Goal: Book appointment/travel/reservation

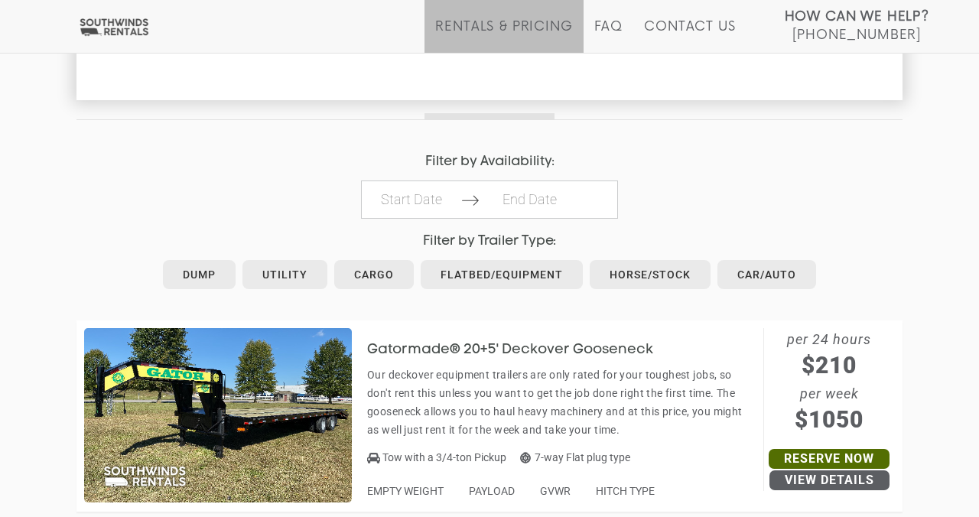
scroll to position [673, 0]
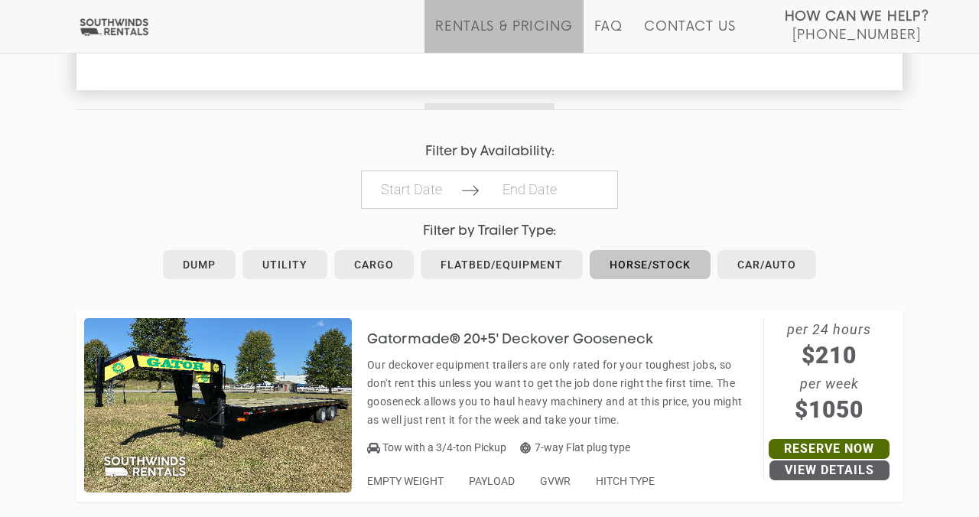
click at [671, 267] on link "Horse/Stock" at bounding box center [649, 264] width 121 height 29
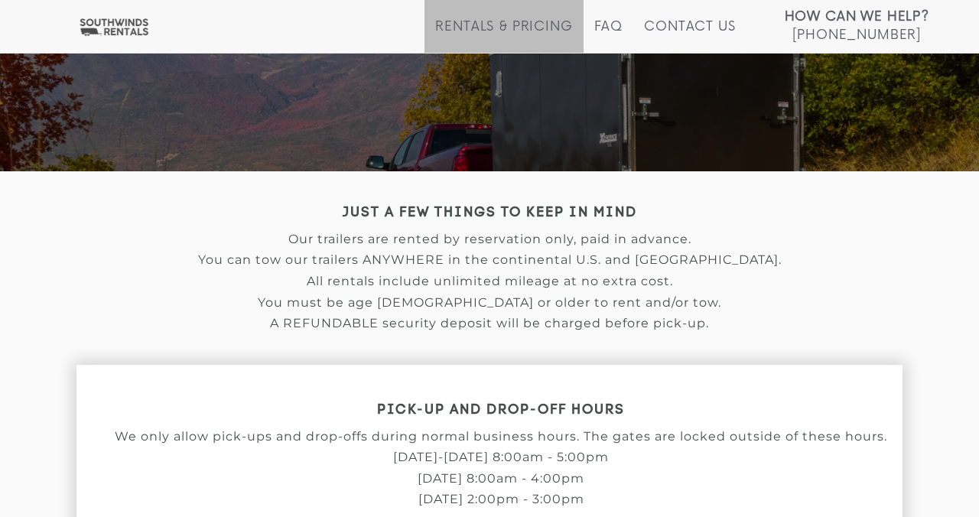
scroll to position [213, 0]
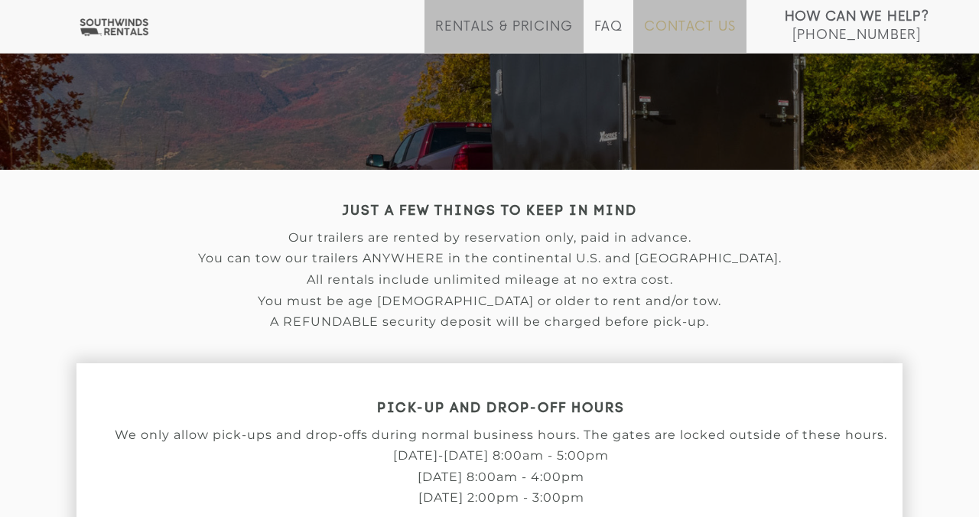
click at [677, 31] on link "Contact Us" at bounding box center [689, 36] width 91 height 34
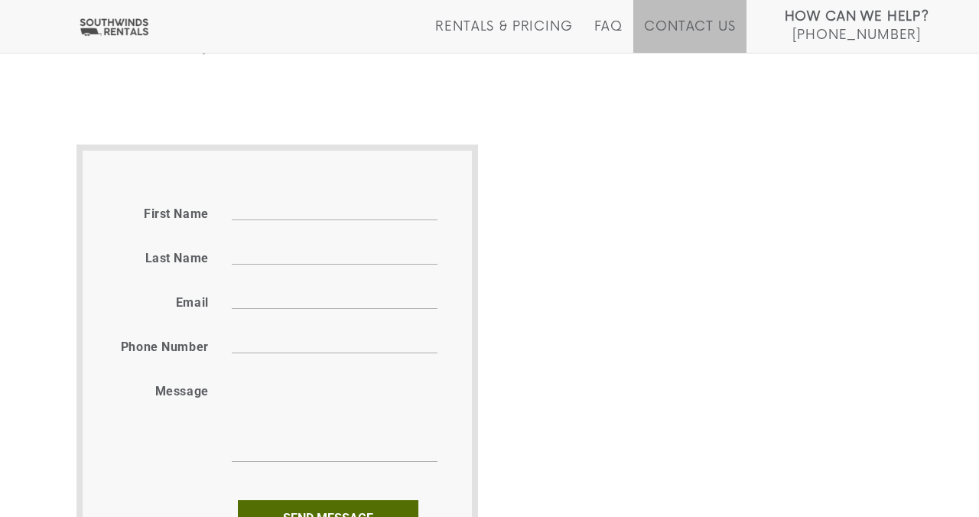
scroll to position [641, 0]
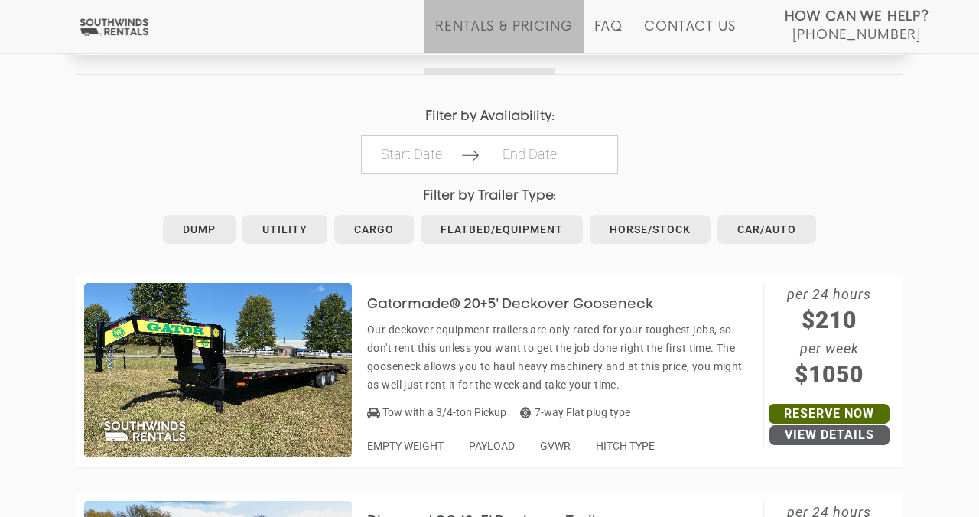
scroll to position [710, 0]
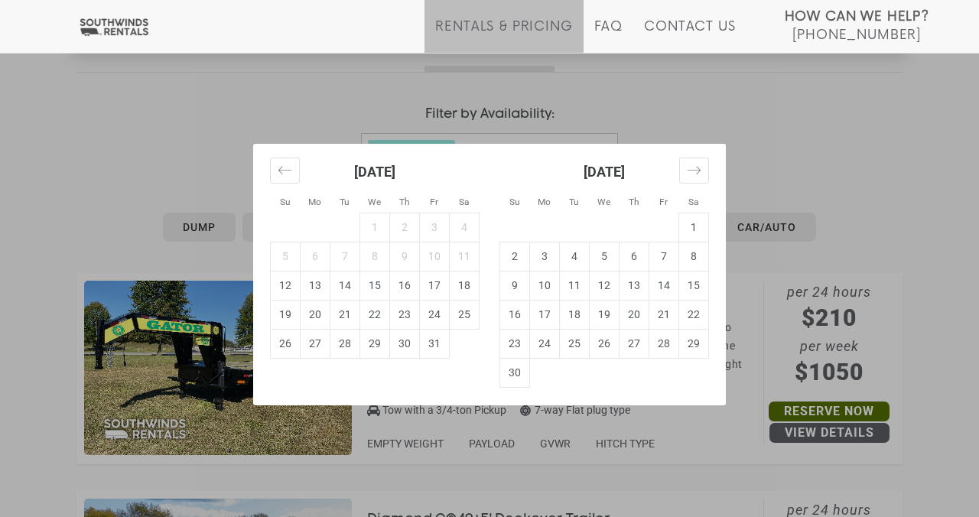
click at [404, 290] on td "16" at bounding box center [405, 285] width 30 height 29
type input "[DATE]"
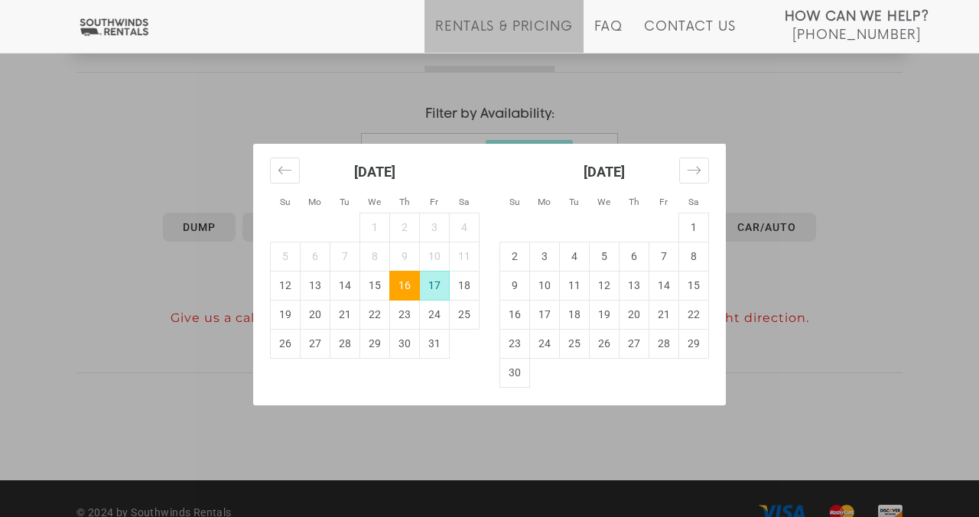
click at [439, 285] on td "17" at bounding box center [435, 285] width 30 height 29
type input "[DATE]"
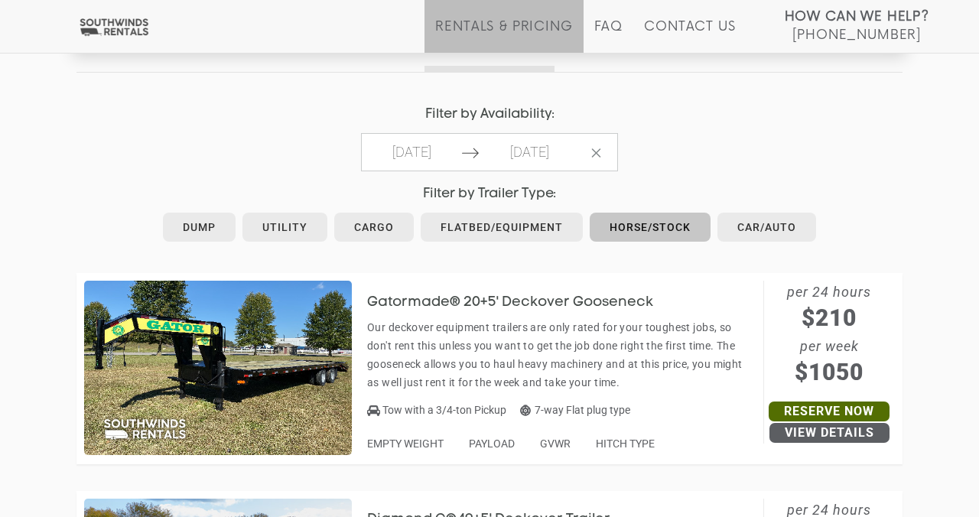
click at [645, 228] on link "Horse/Stock" at bounding box center [649, 227] width 121 height 29
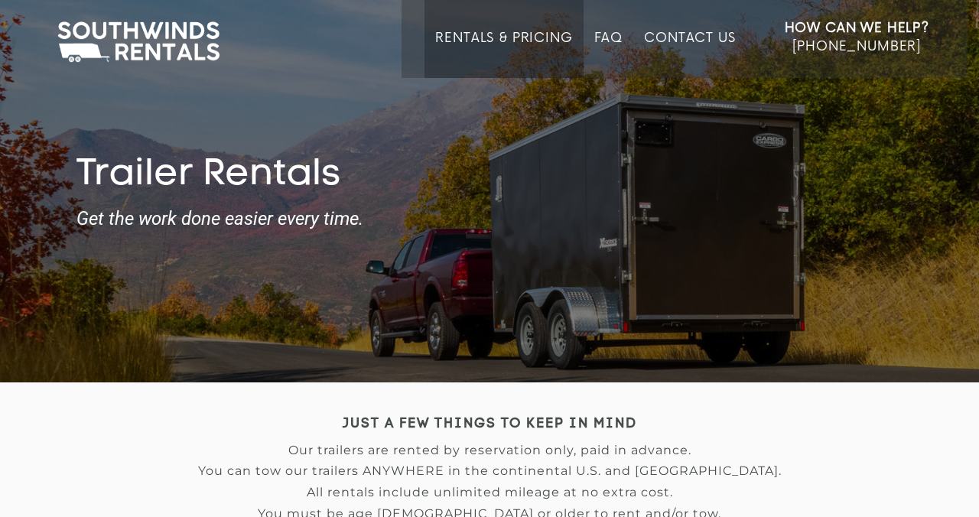
type input "[DATE]"
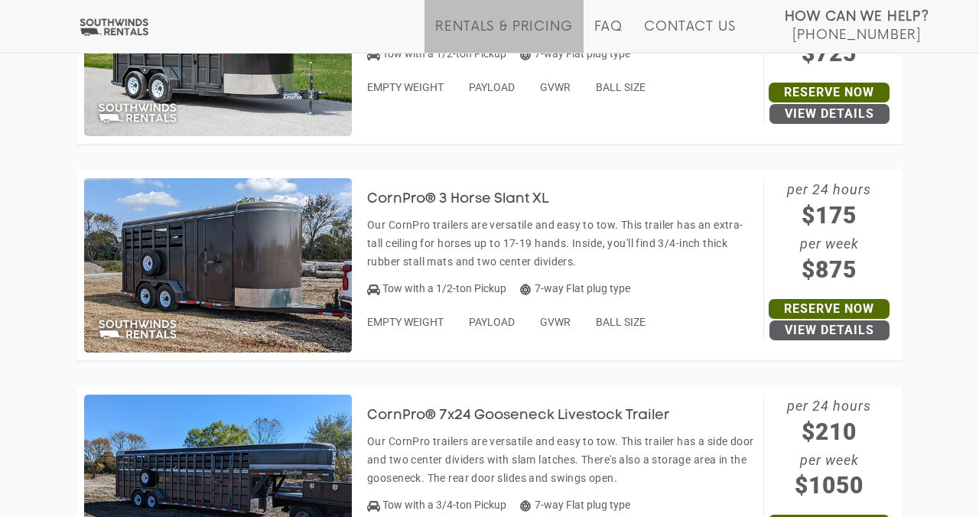
scroll to position [1245, 0]
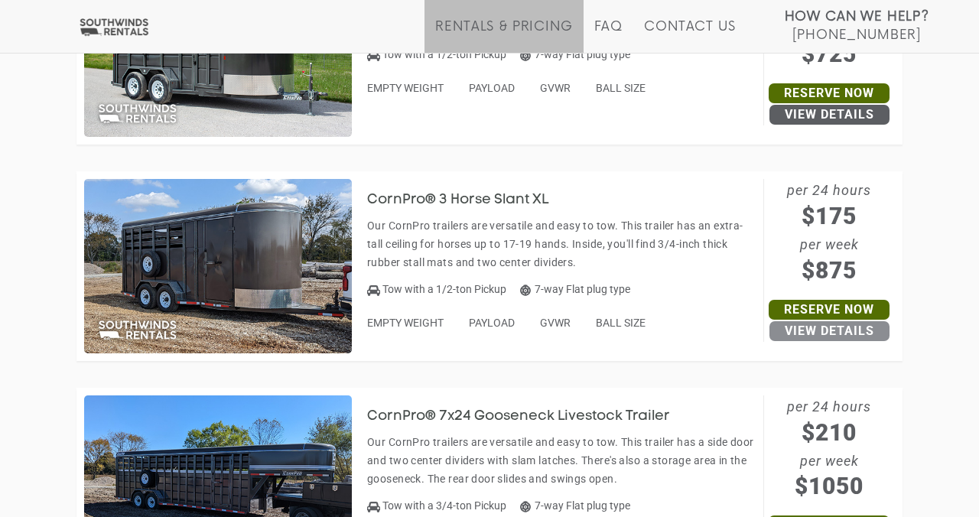
click at [795, 330] on link "View Details" at bounding box center [829, 331] width 120 height 20
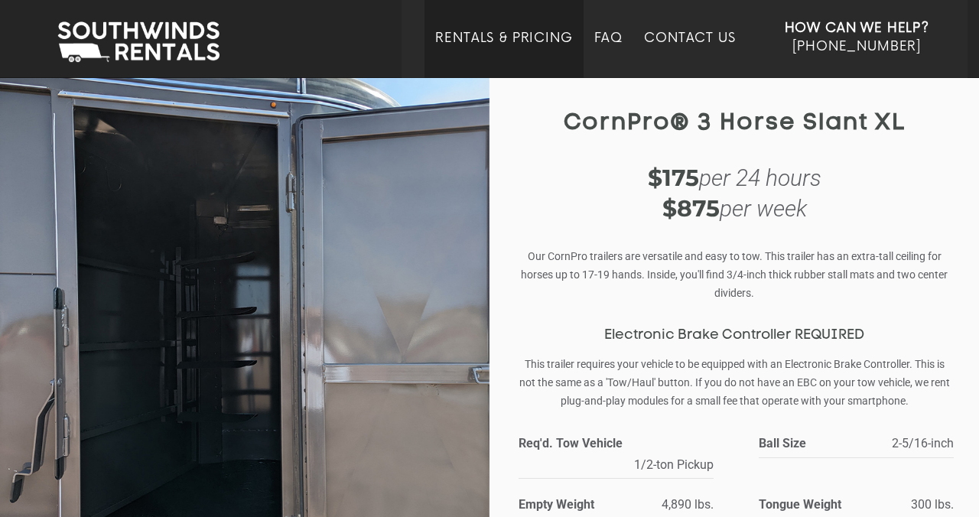
click at [534, 41] on link "Rentals & Pricing" at bounding box center [503, 54] width 137 height 47
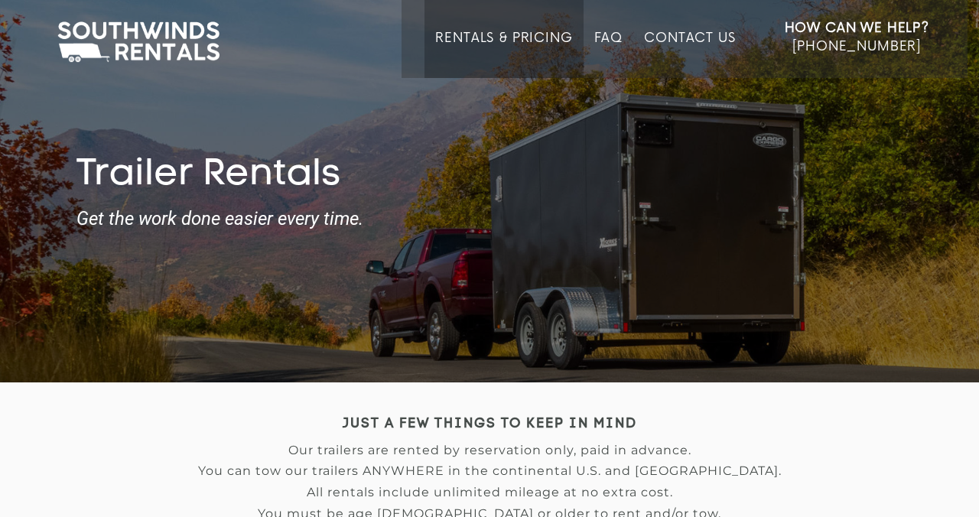
type input "[DATE]"
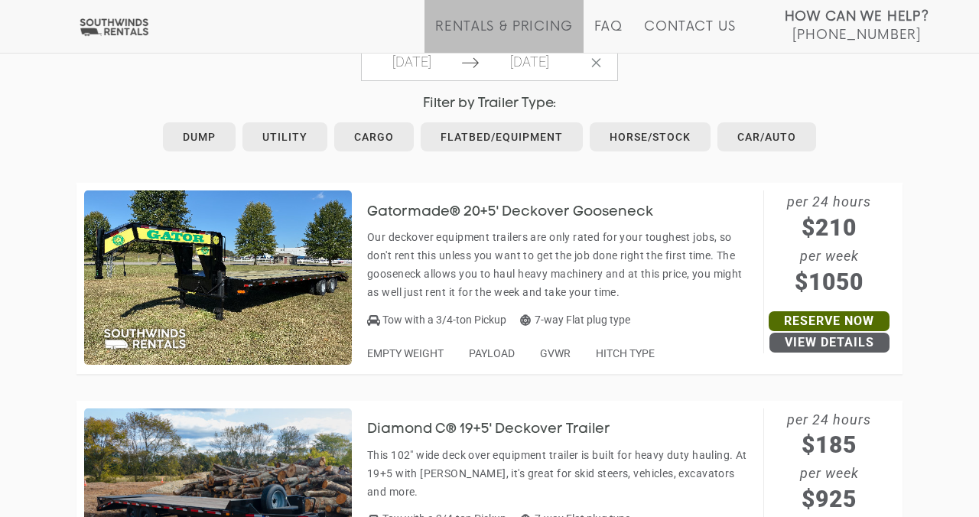
scroll to position [818, 0]
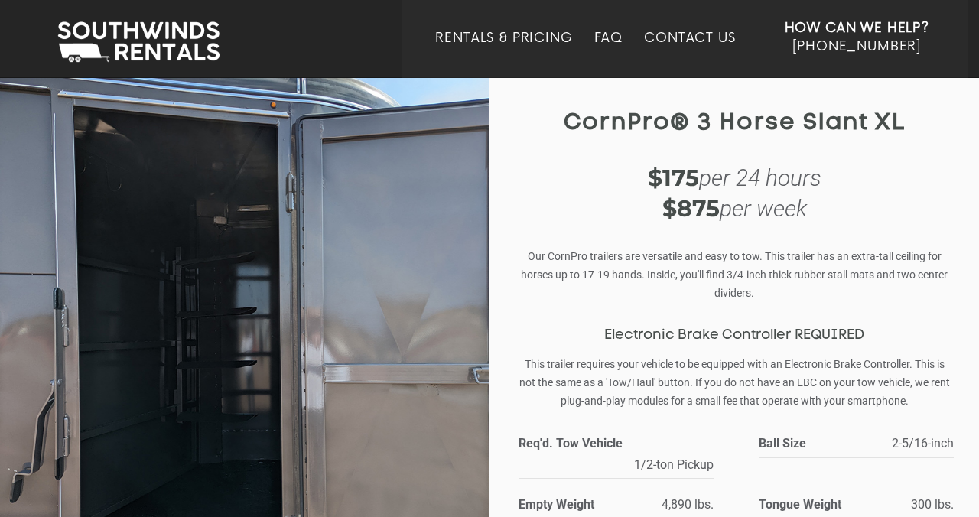
scroll to position [6, 0]
